Goal: Task Accomplishment & Management: Manage account settings

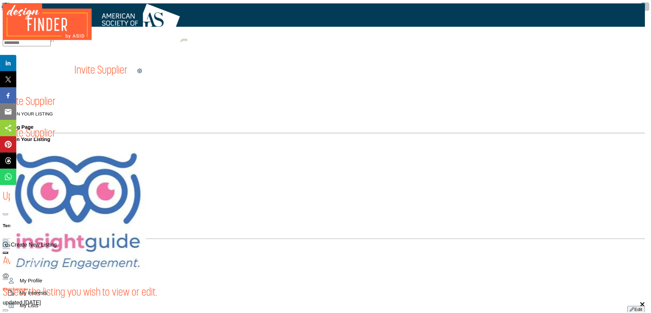
scroll to position [204, 0]
